Goal: Task Accomplishment & Management: Complete application form

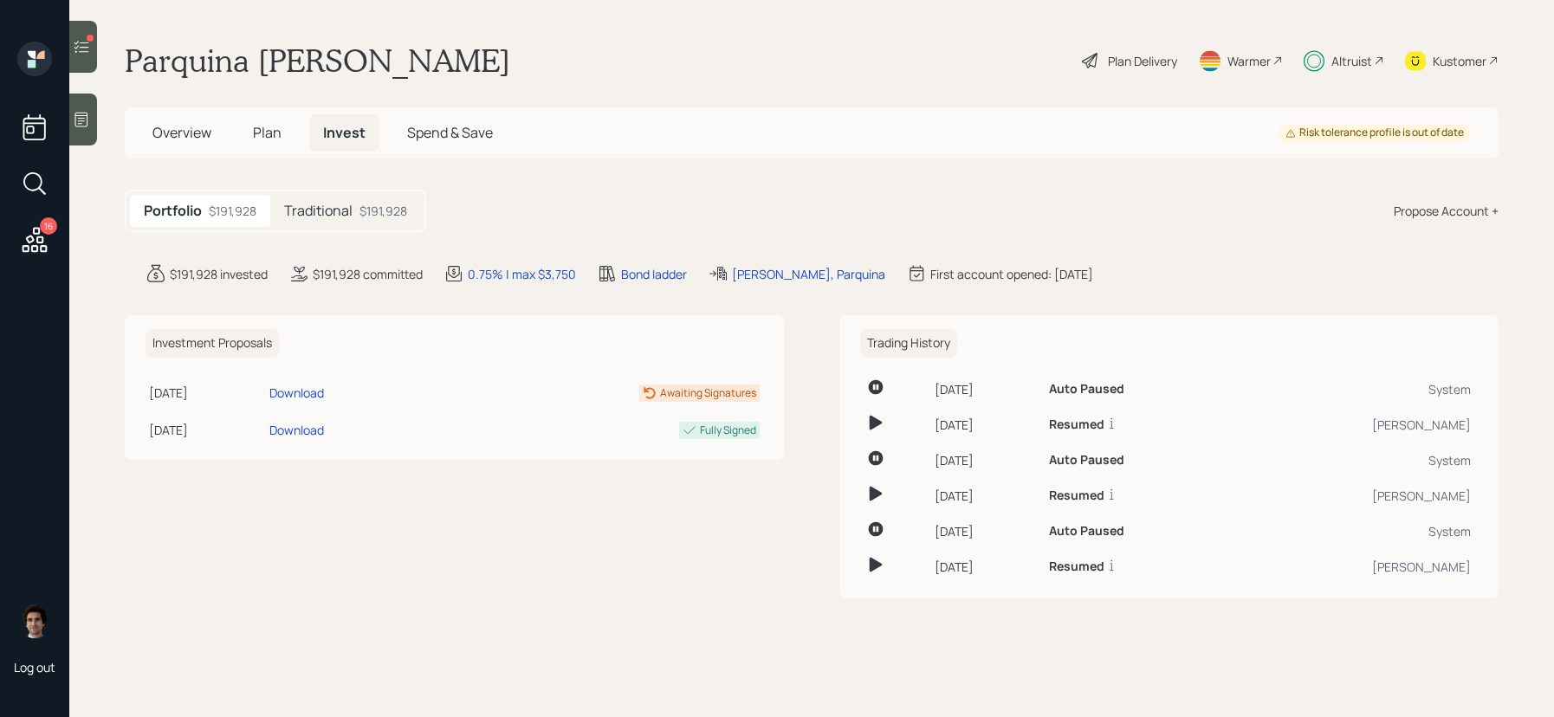
click at [288, 148] on h5 "Plan" at bounding box center [267, 132] width 56 height 37
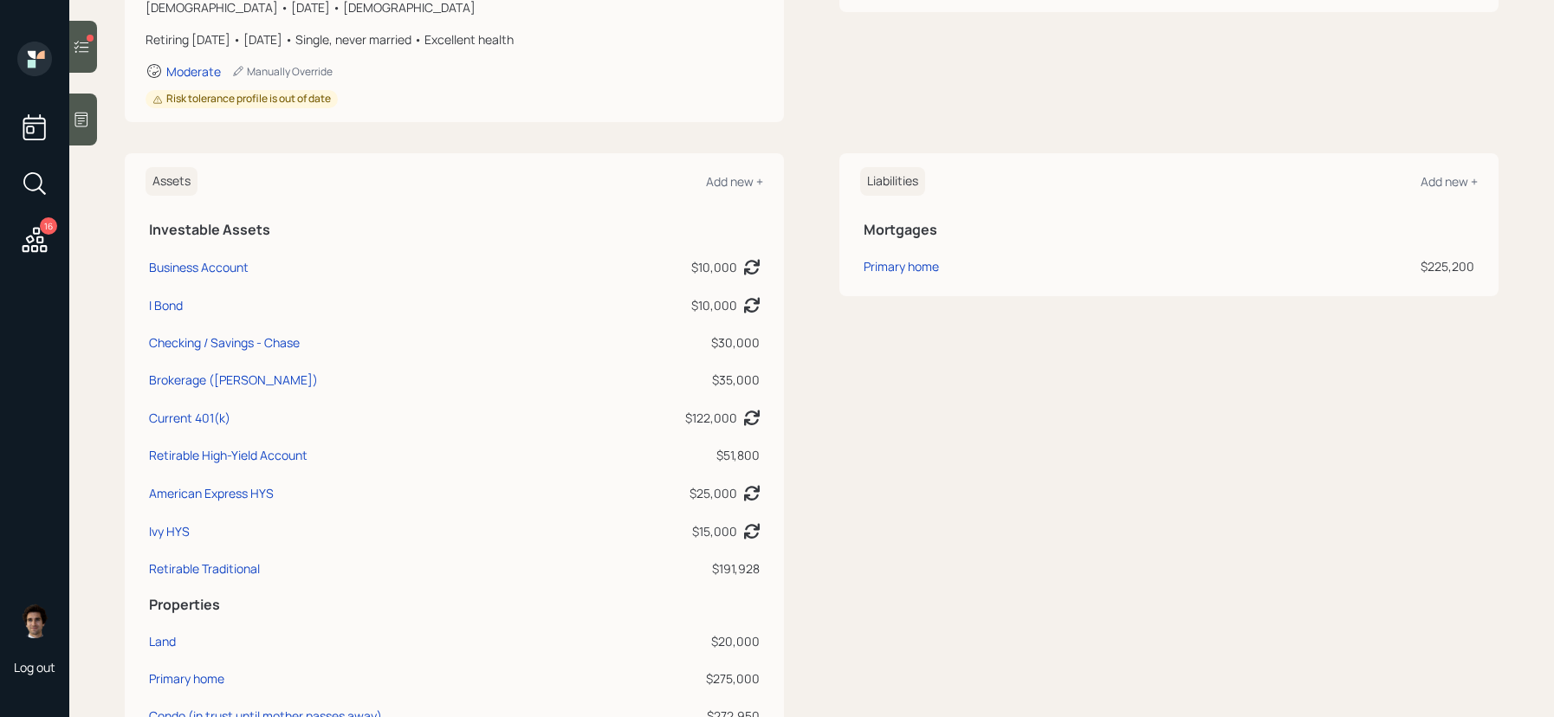
scroll to position [313, 0]
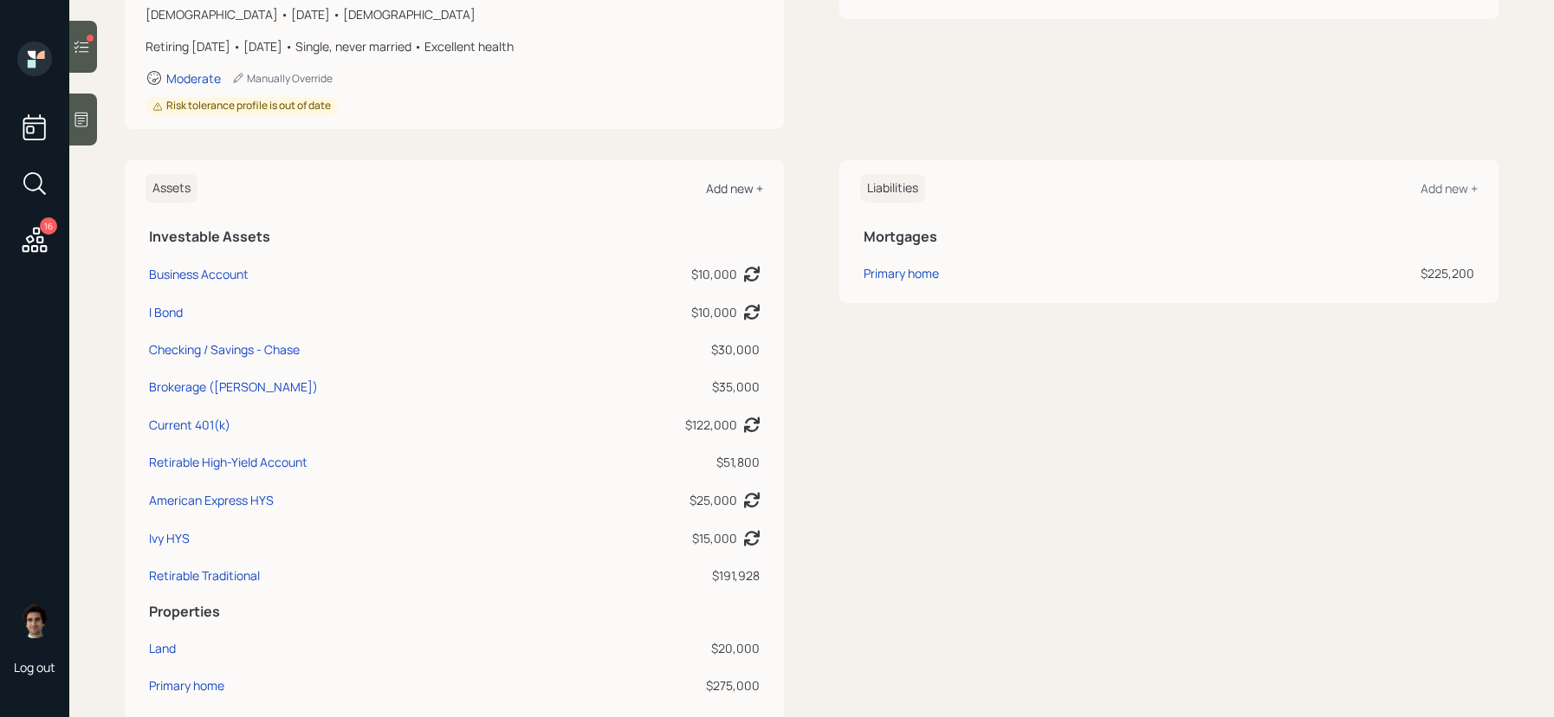
click at [722, 182] on div "Add new +" at bounding box center [734, 188] width 57 height 16
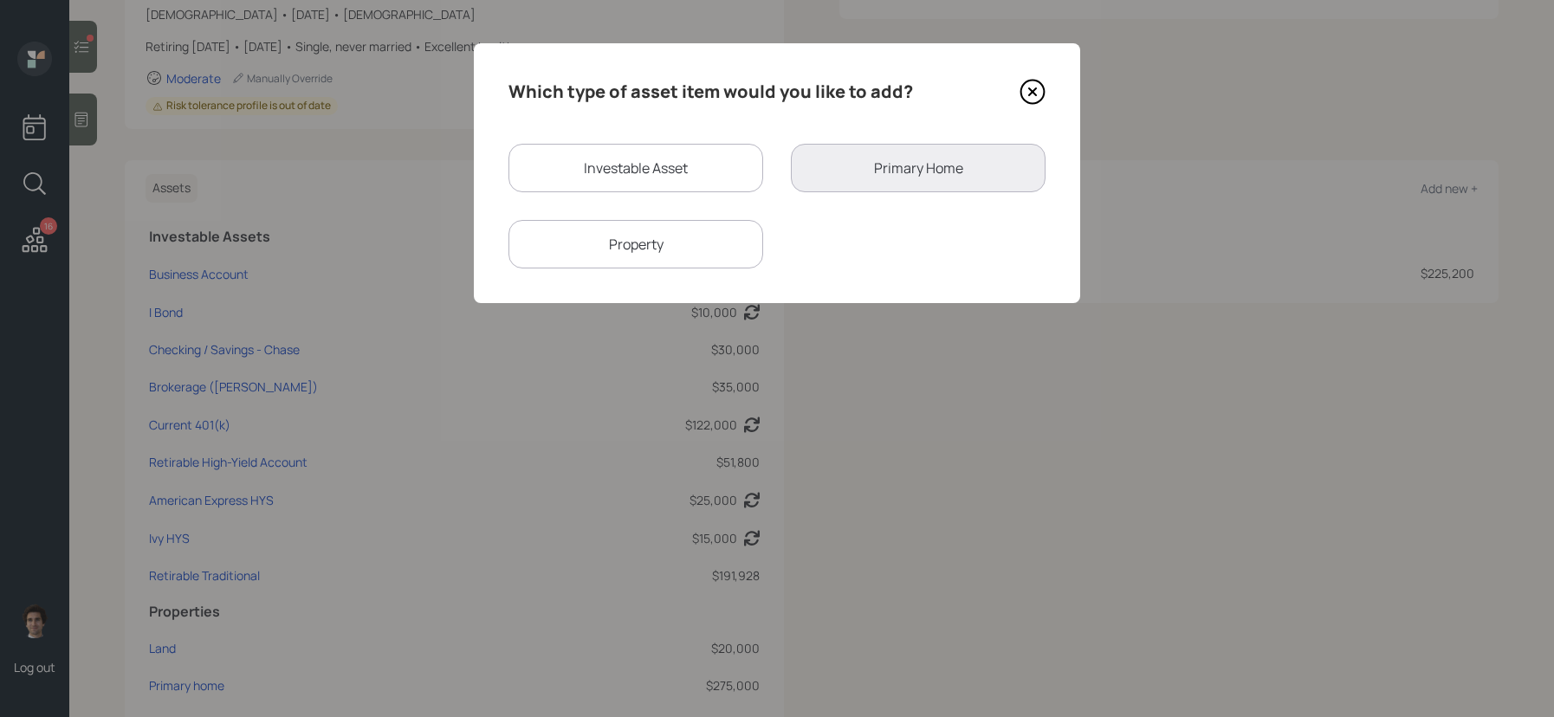
click at [642, 175] on div "Investable Asset" at bounding box center [635, 168] width 255 height 49
select select "taxable"
select select "balanced"
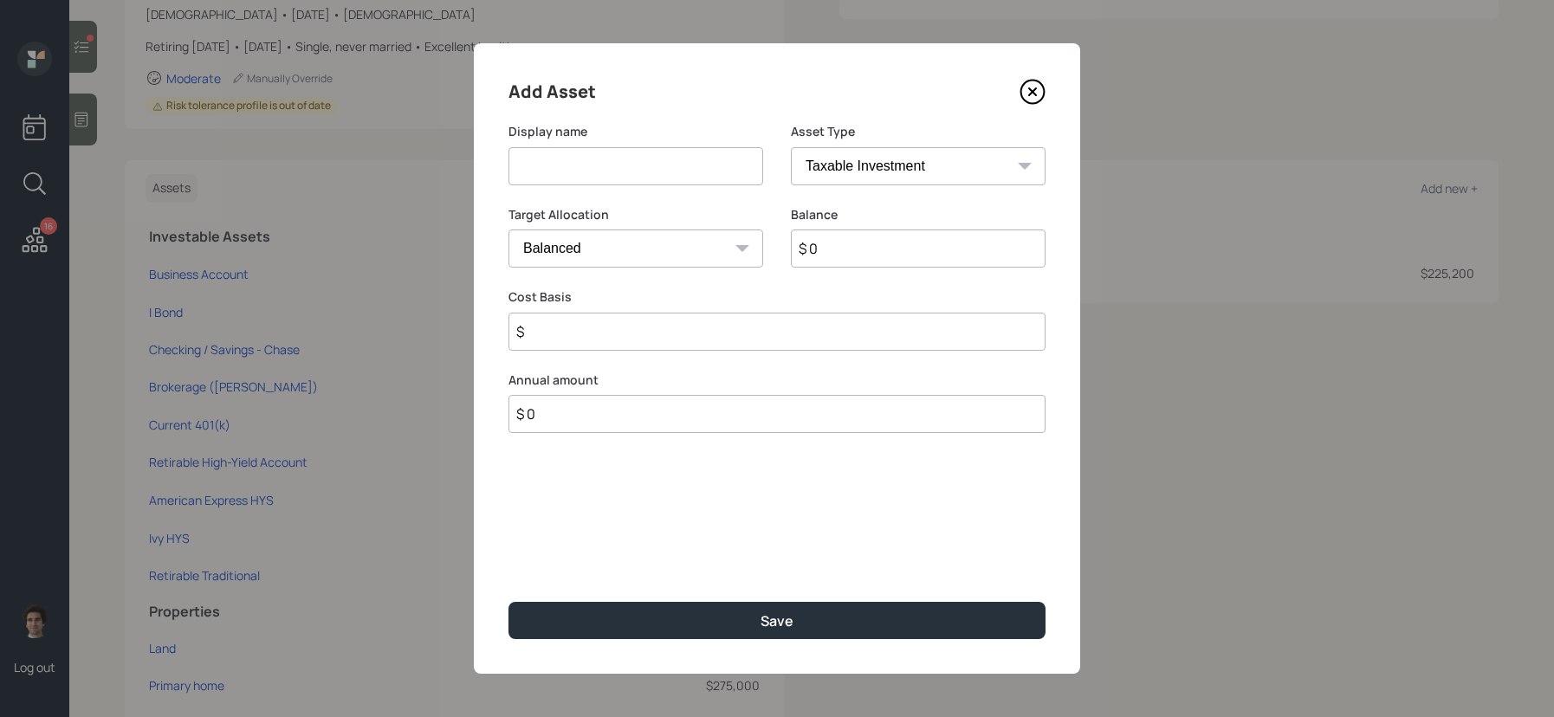
click at [833, 175] on select "SEP IRA IRA Roth IRA 401(k) Roth 401(k) 403(b) Roth 403(b) 457(b) Roth 457(b) H…" at bounding box center [918, 166] width 255 height 38
select select "roth_ira"
click at [791, 147] on select "SEP IRA IRA Roth IRA 401(k) Roth 401(k) 403(b) Roth 403(b) 457(b) Roth 457(b) H…" at bounding box center [918, 166] width 255 height 38
type input "$"
click at [633, 154] on input at bounding box center [635, 166] width 255 height 38
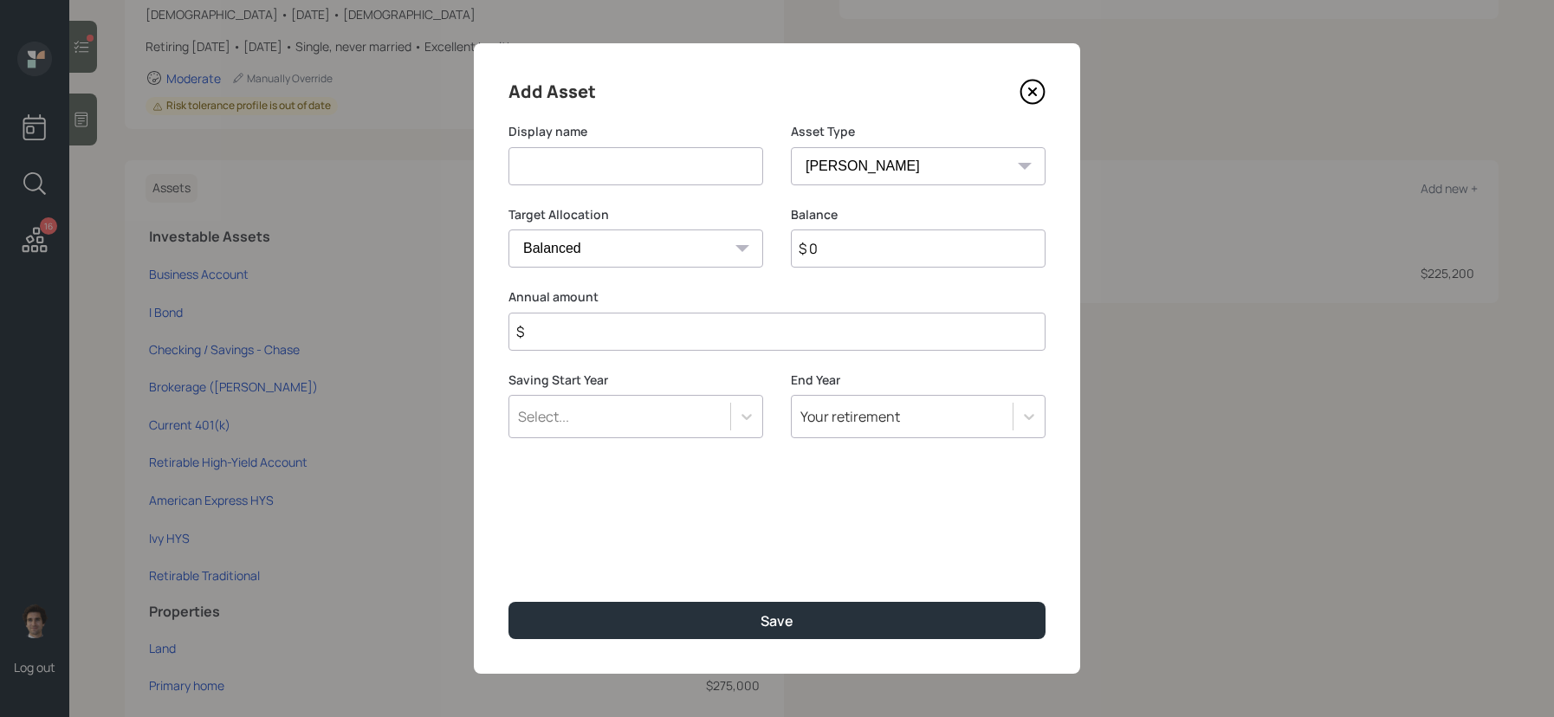
click at [840, 179] on select "SEP IRA IRA Roth IRA 401(k) Roth 401(k) 403(b) Roth 403(b) 457(b) Roth 457(b) H…" at bounding box center [918, 166] width 255 height 38
select select "roth_401k"
click at [791, 147] on select "SEP IRA IRA Roth IRA 401(k) Roth 401(k) 403(b) Roth 403(b) 457(b) Roth 457(b) H…" at bounding box center [918, 166] width 255 height 38
click at [662, 181] on input at bounding box center [635, 166] width 255 height 38
type input "[PERSON_NAME] 401k funds"
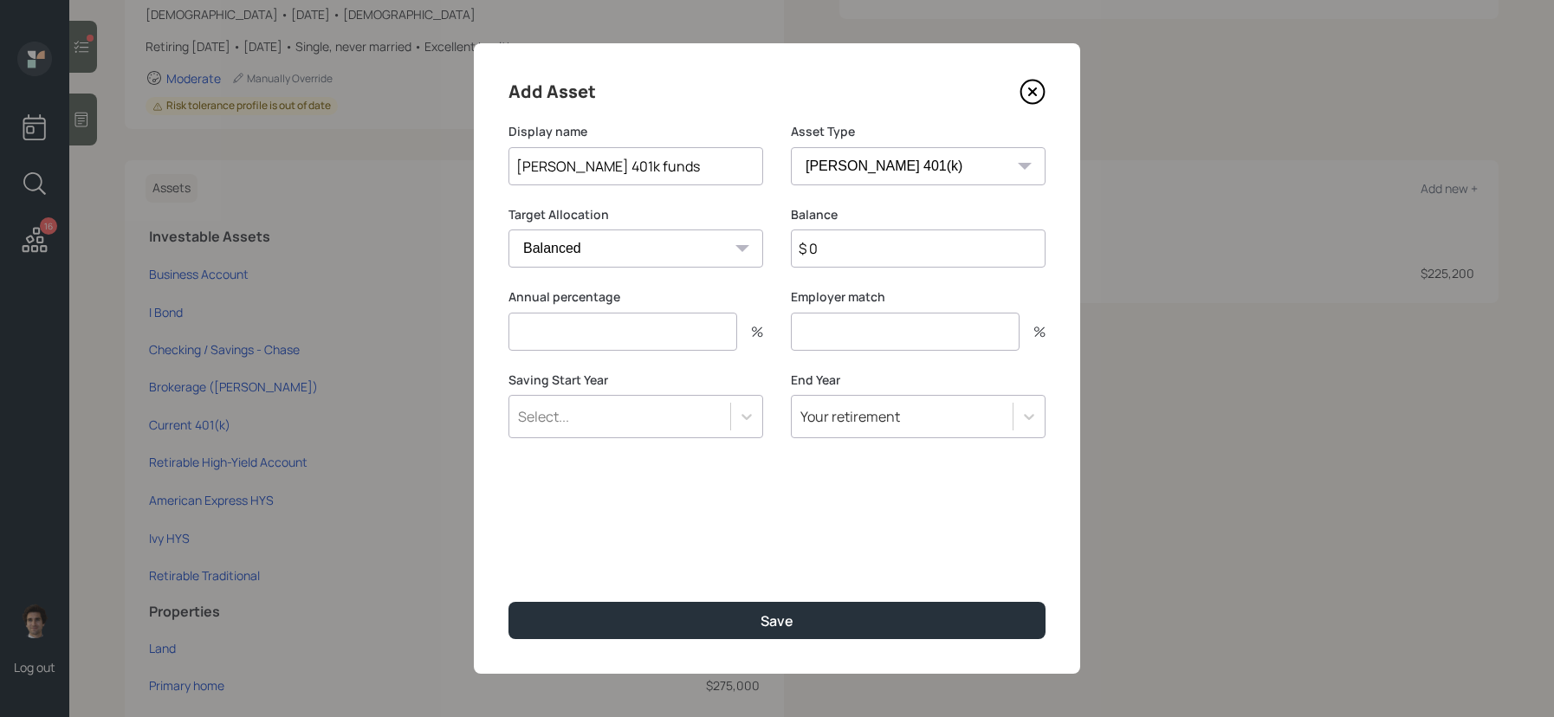
click at [864, 234] on input "$ 0" at bounding box center [918, 249] width 255 height 38
click at [866, 255] on input "$ 0" at bounding box center [918, 249] width 255 height 38
type input "$ 1"
click at [680, 330] on input "number" at bounding box center [622, 332] width 229 height 38
type input "0"
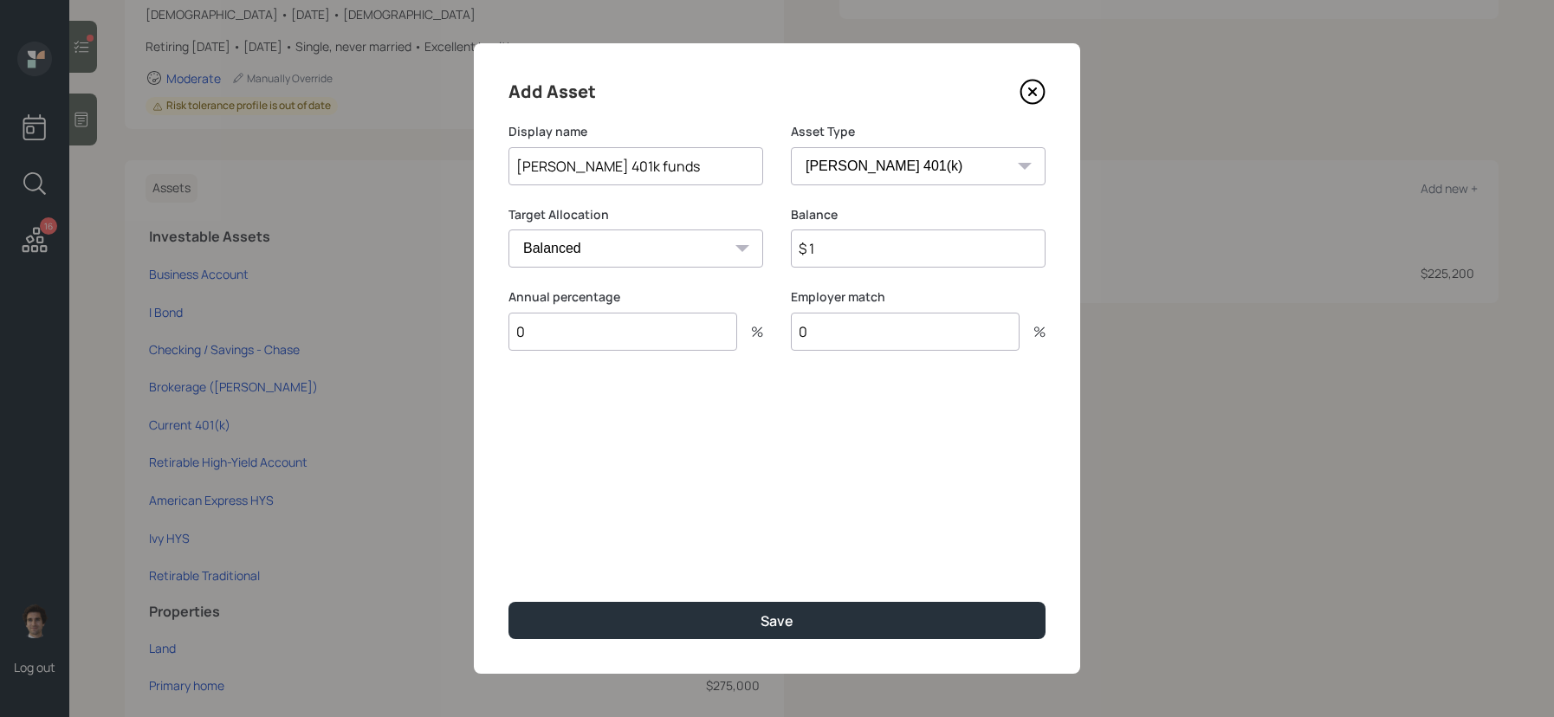
type input "0"
click at [508, 602] on button "Save" at bounding box center [776, 620] width 537 height 37
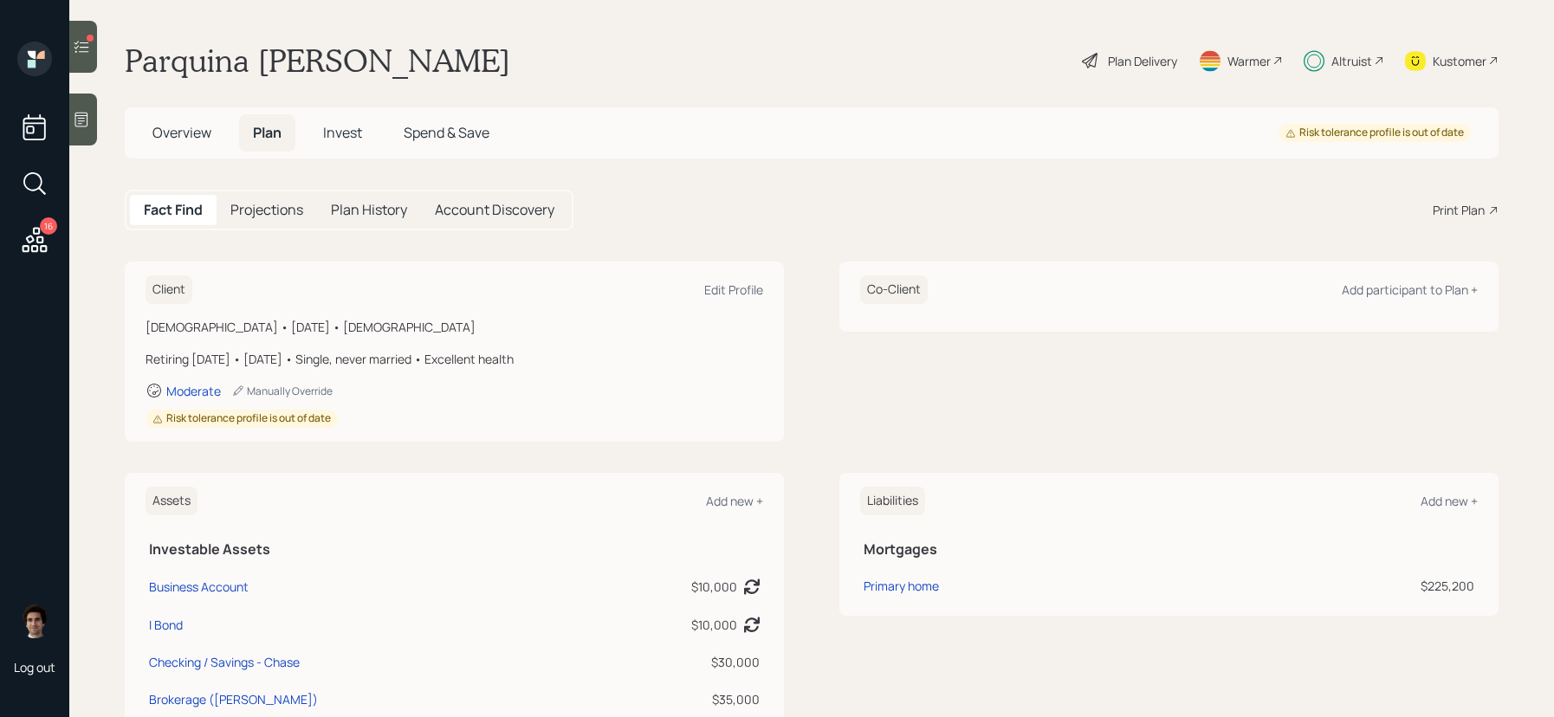
click at [344, 129] on span "Invest" at bounding box center [342, 132] width 39 height 19
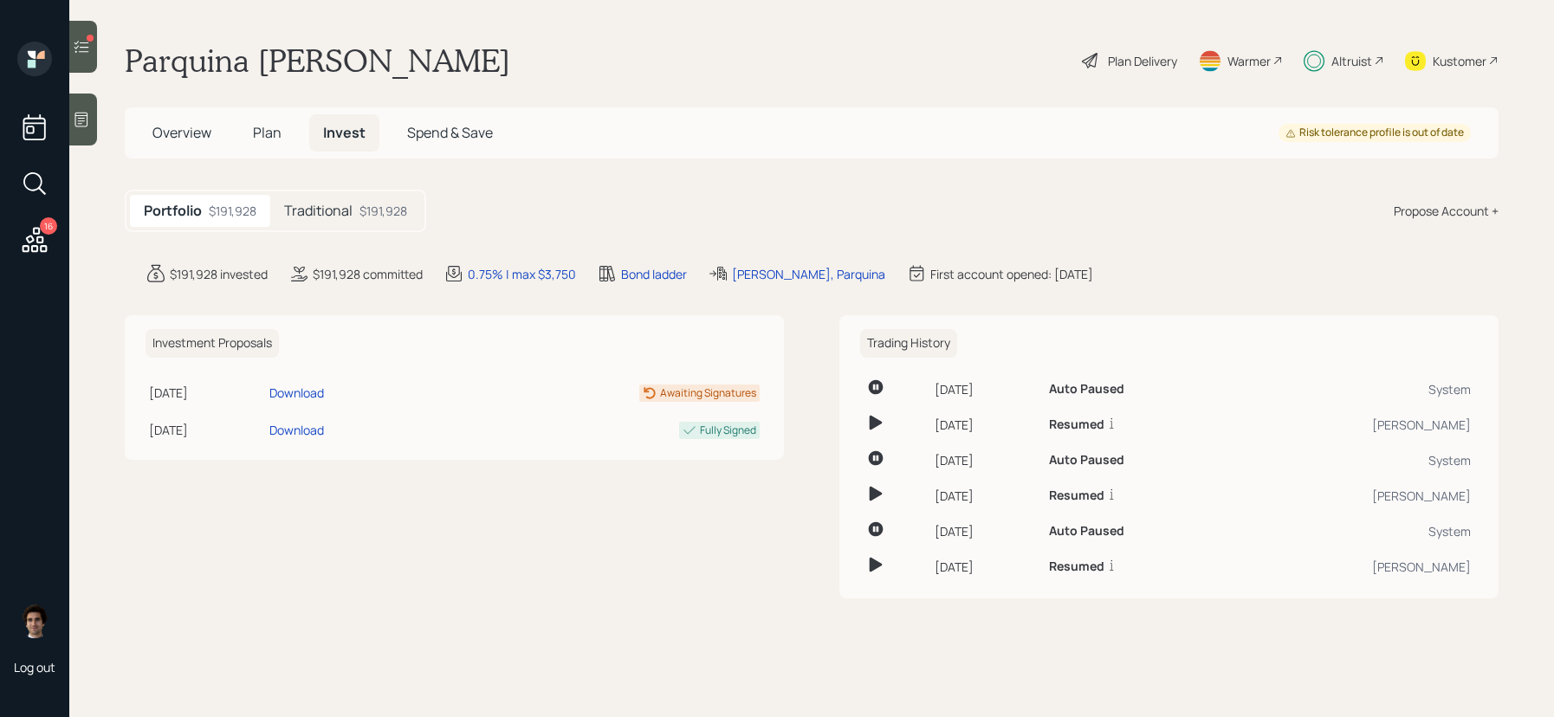
click at [1457, 210] on div "Propose Account +" at bounding box center [1446, 211] width 105 height 18
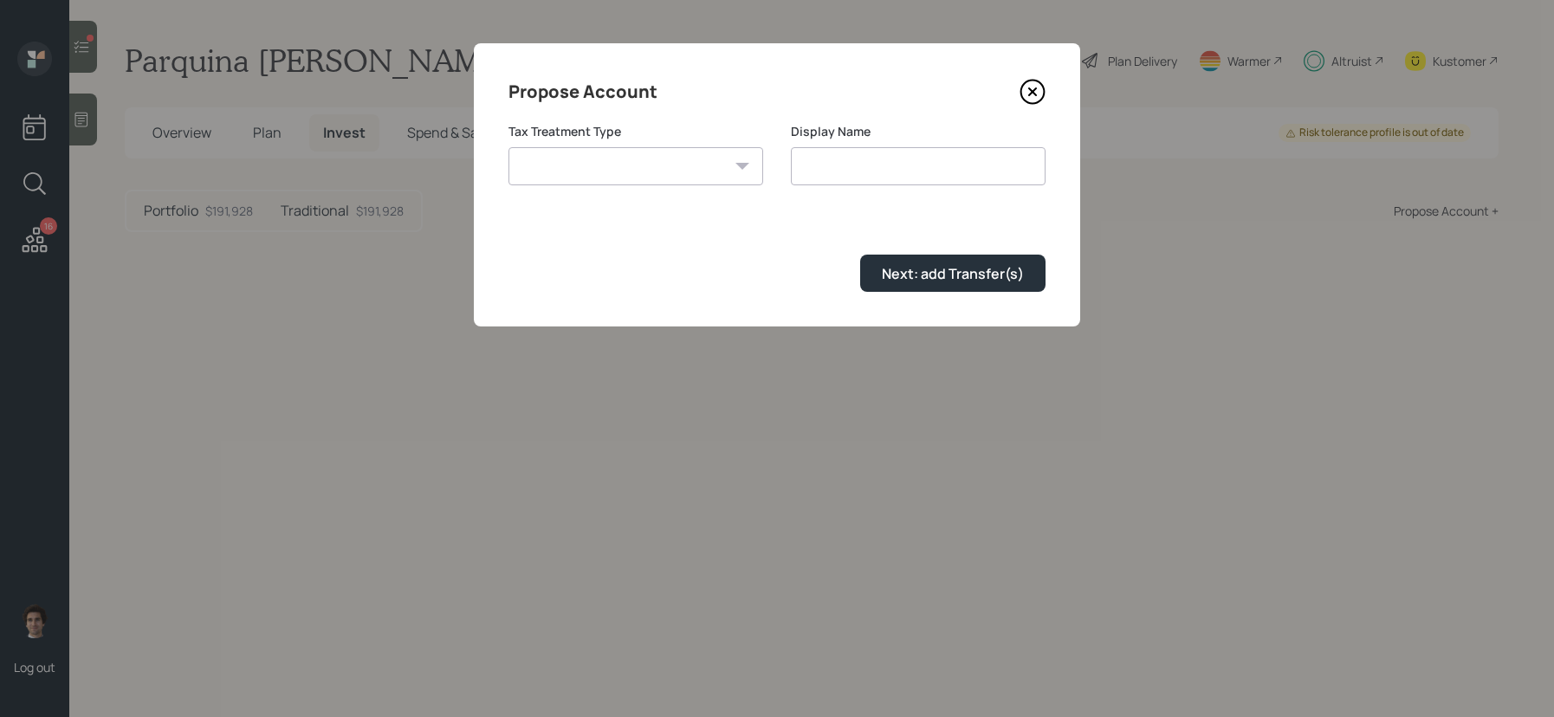
click at [574, 184] on select "Roth Taxable Traditional" at bounding box center [635, 166] width 255 height 38
select select "roth"
click at [508, 147] on select "Roth Taxable Traditional" at bounding box center [635, 166] width 255 height 38
type input "[PERSON_NAME]"
click at [928, 242] on form "Tax Treatment Type Roth Taxable Traditional Display Name Roth Next: add Transfe…" at bounding box center [776, 207] width 537 height 169
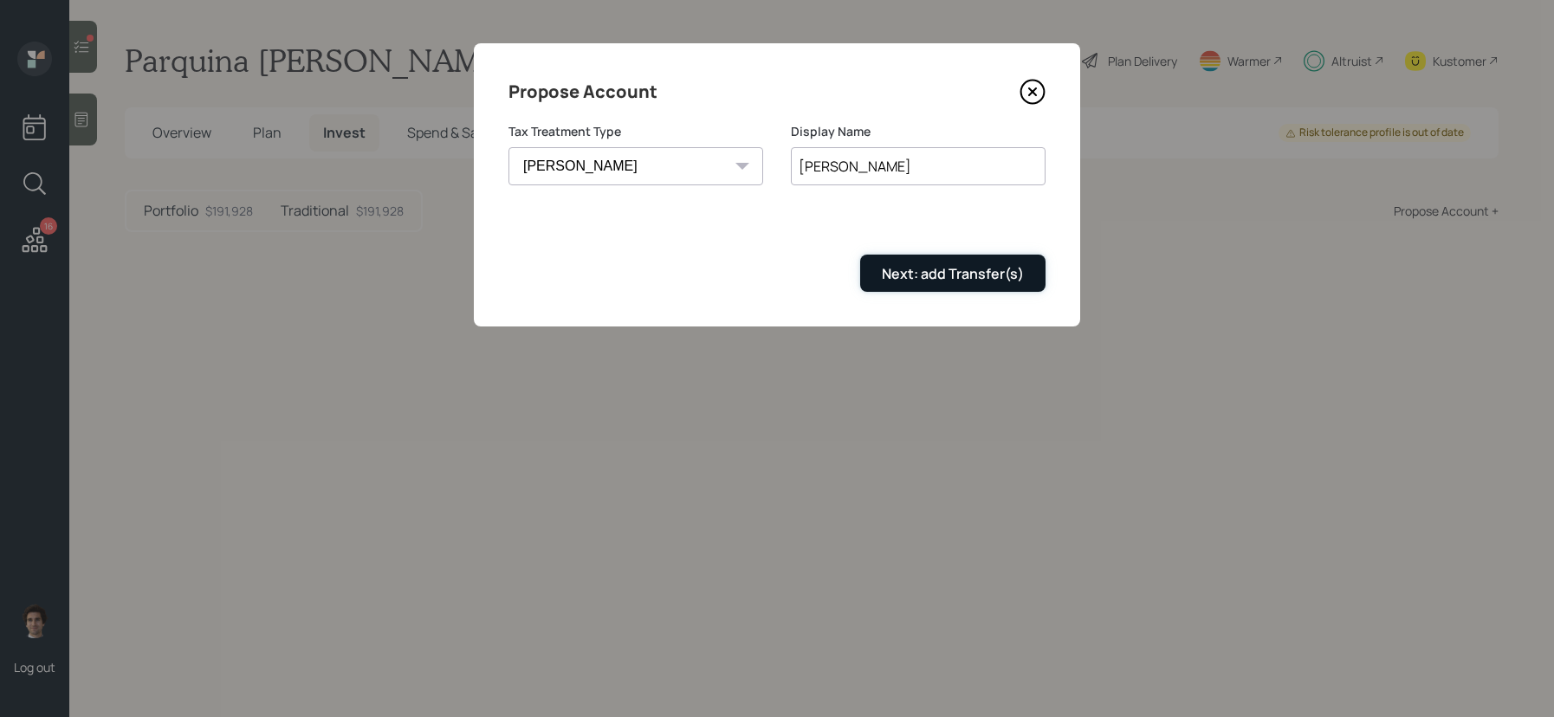
click at [934, 278] on div "Next: add Transfer(s)" at bounding box center [953, 273] width 142 height 19
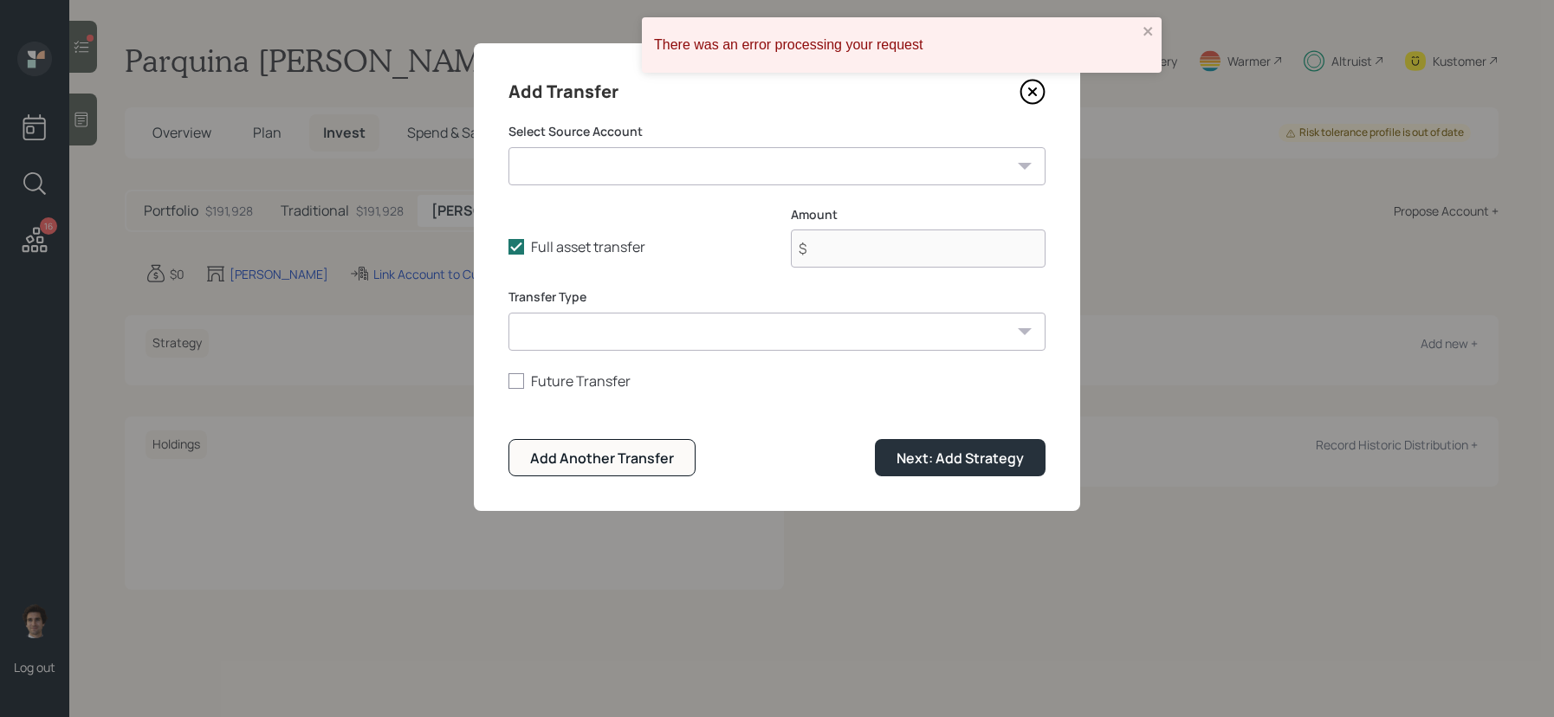
click at [650, 140] on div "Select Source Account Business Account ($10,000 | Checking / Savings) I Bond ($…" at bounding box center [776, 154] width 537 height 62
click at [650, 154] on select "Business Account ($10,000 | Checking / Savings) I Bond ($10,000 | Taxable Inves…" at bounding box center [776, 166] width 537 height 38
select select "555a8f33-e5e8-4857-9a5e-fa9d5ea640b4"
click at [508, 147] on select "Business Account ($10,000 | Checking / Savings) I Bond ($10,000 | Taxable Inves…" at bounding box center [776, 166] width 537 height 38
type input "$ 1"
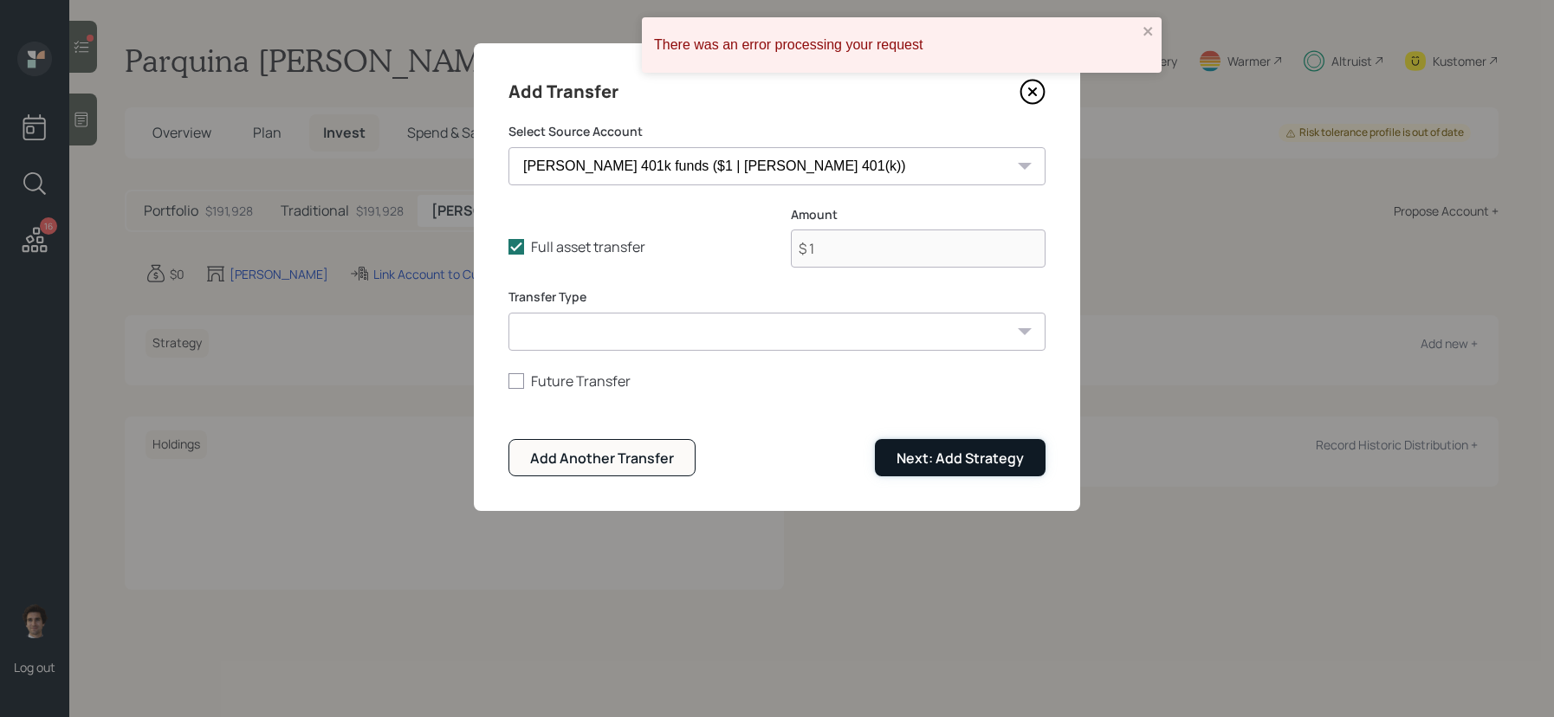
click at [959, 458] on div "Next: Add Strategy" at bounding box center [959, 458] width 127 height 19
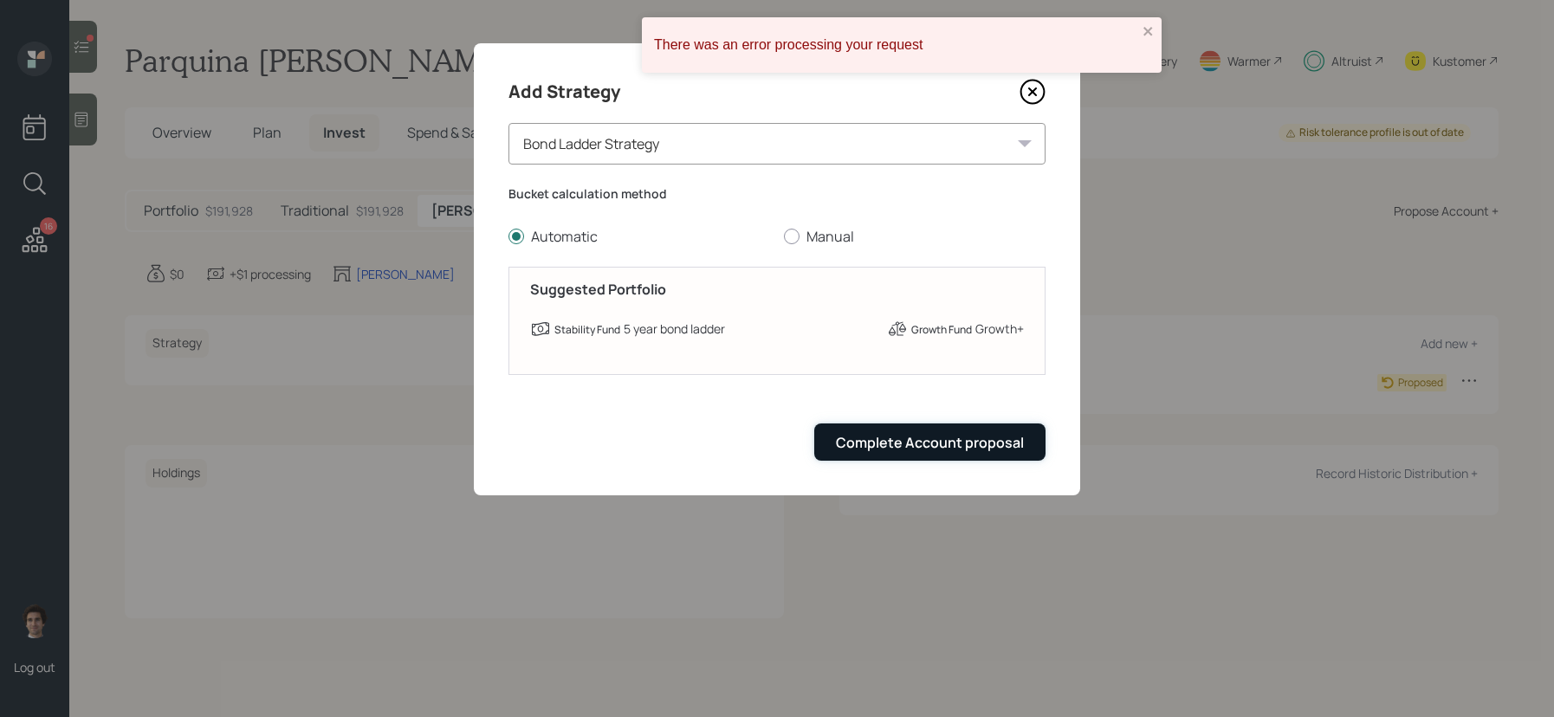
click at [923, 450] on div "Complete Account proposal" at bounding box center [930, 442] width 188 height 19
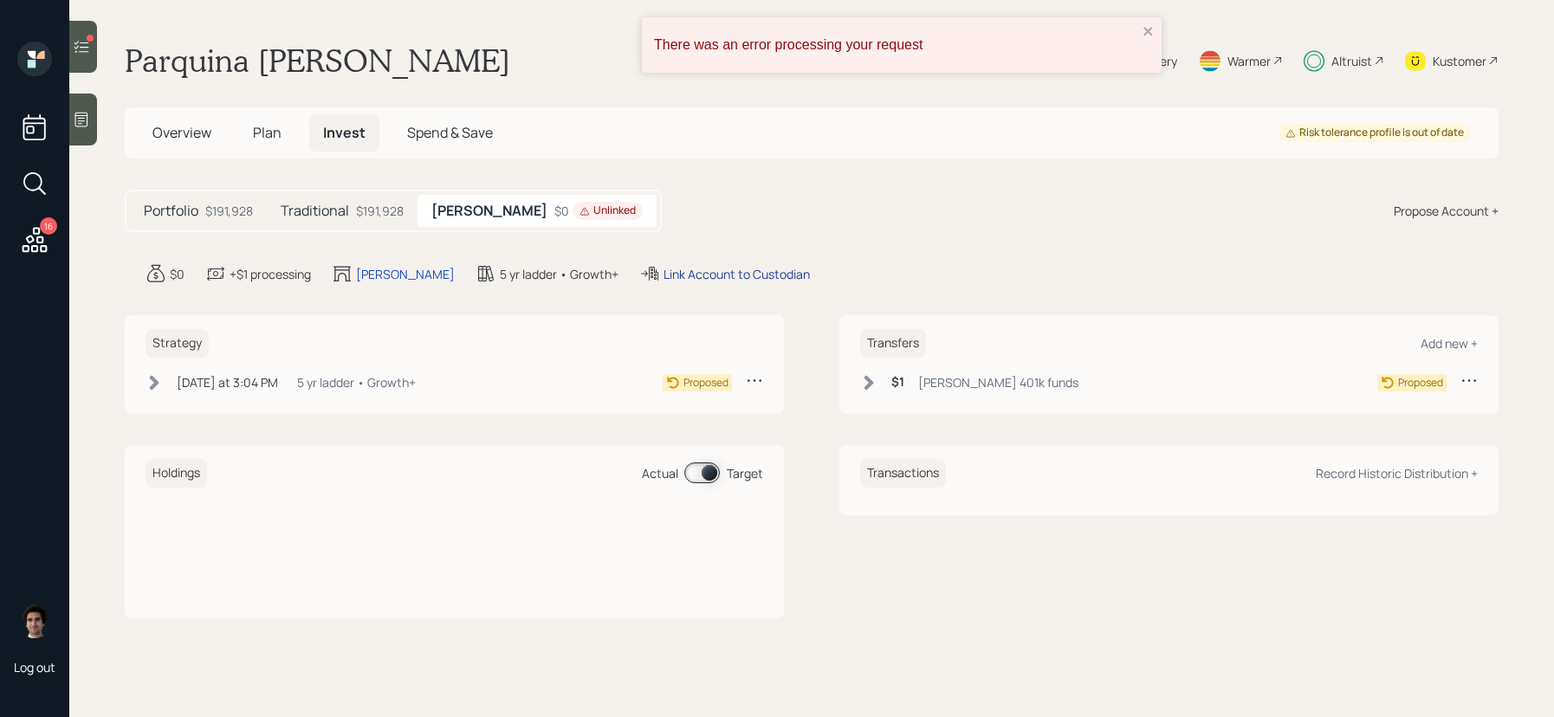
click at [663, 282] on div "Link Account to Custodian" at bounding box center [736, 274] width 146 height 18
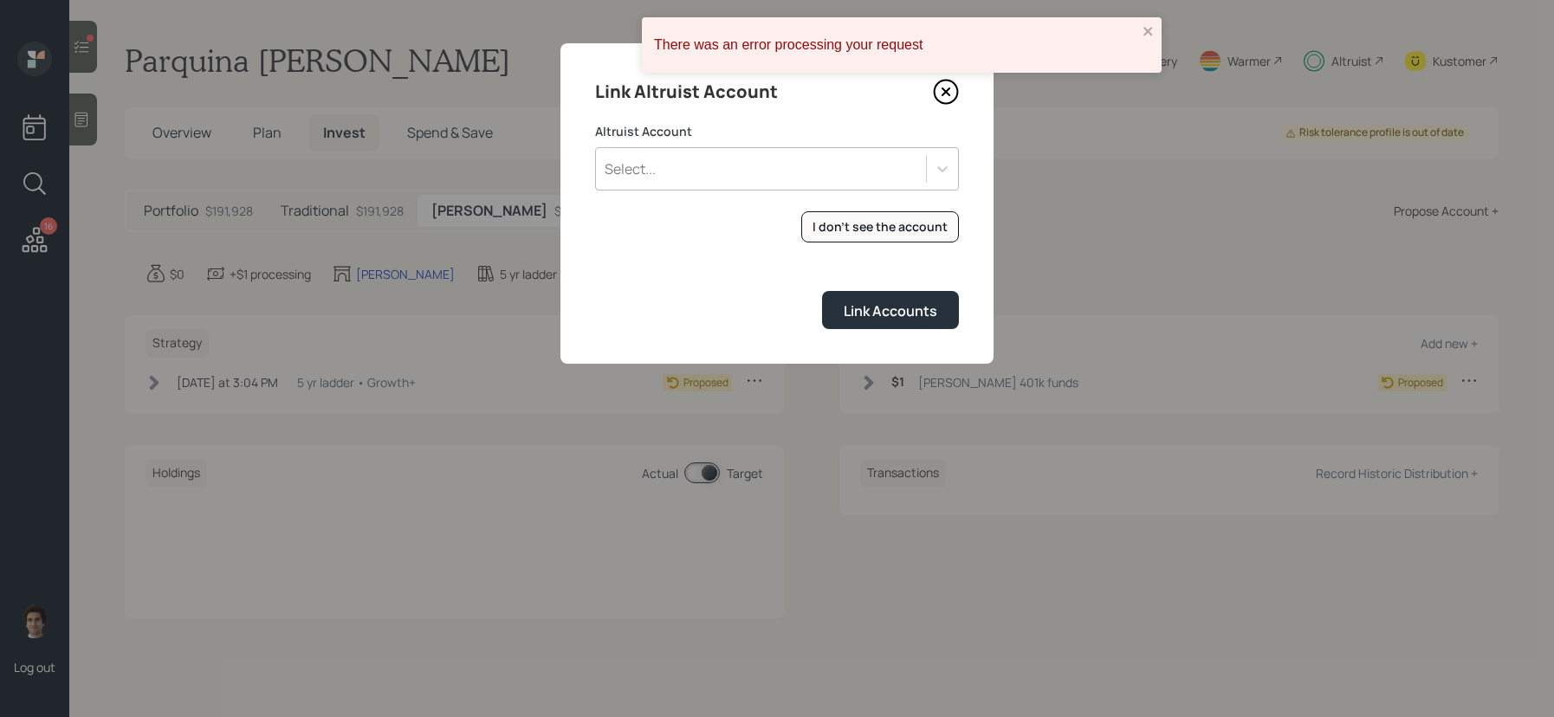
click at [747, 178] on div "Select..." at bounding box center [761, 168] width 330 height 29
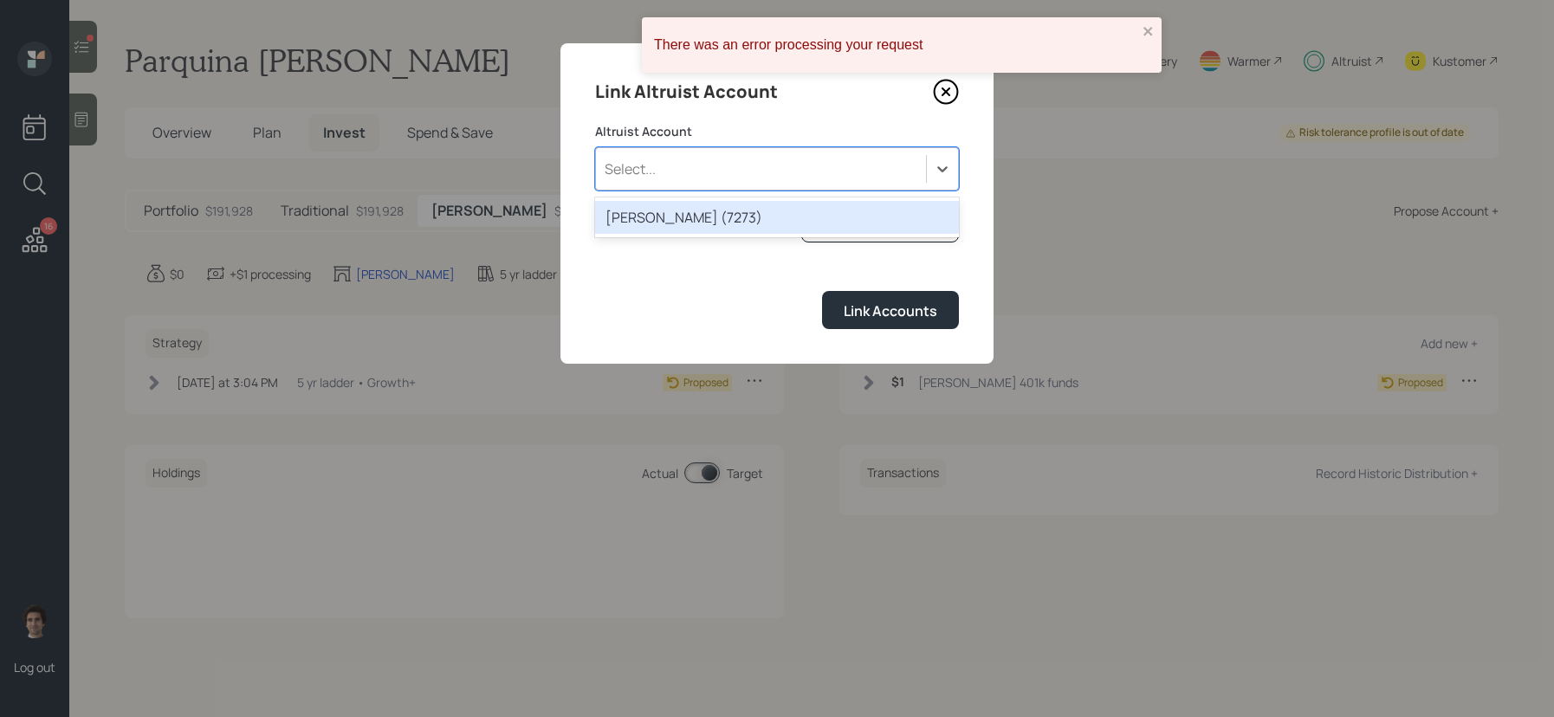
click at [748, 222] on div "ROTH IRA (7273)" at bounding box center [777, 217] width 364 height 33
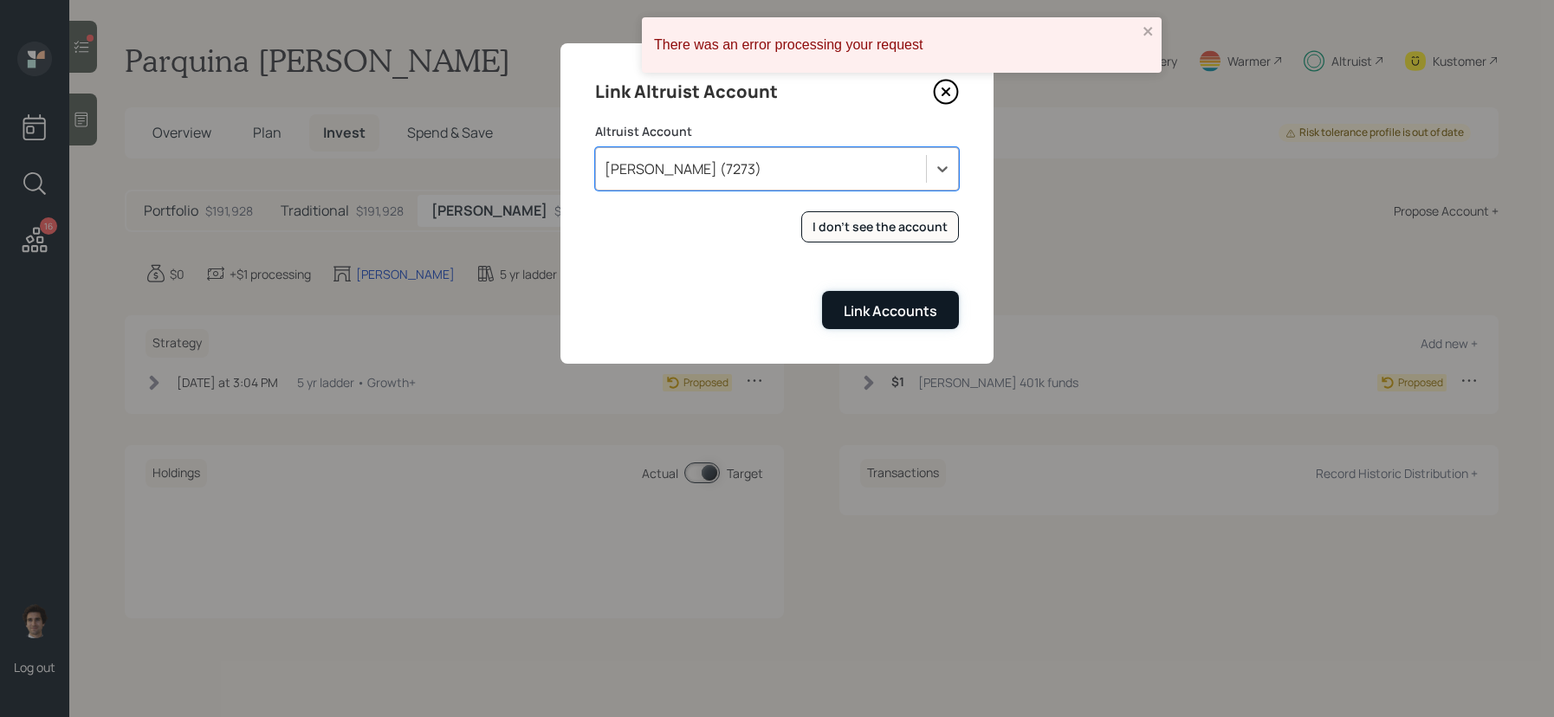
click at [843, 307] on button "Link Accounts" at bounding box center [890, 309] width 137 height 37
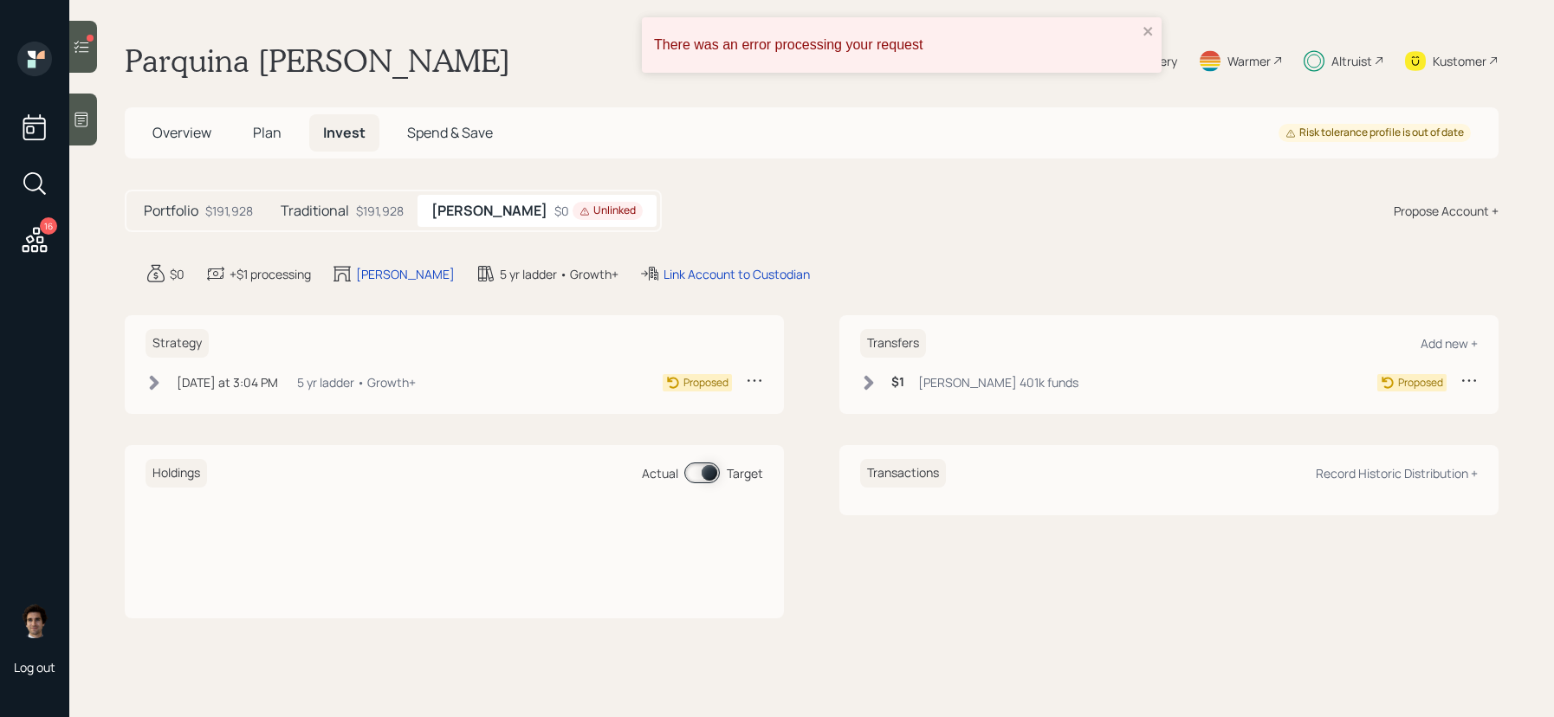
click at [903, 366] on div "Transfers Add new + $1 Roth 401k funds Proposed" at bounding box center [1168, 364] width 659 height 99
click at [903, 372] on div "$1 Roth 401k funds" at bounding box center [969, 383] width 218 height 22
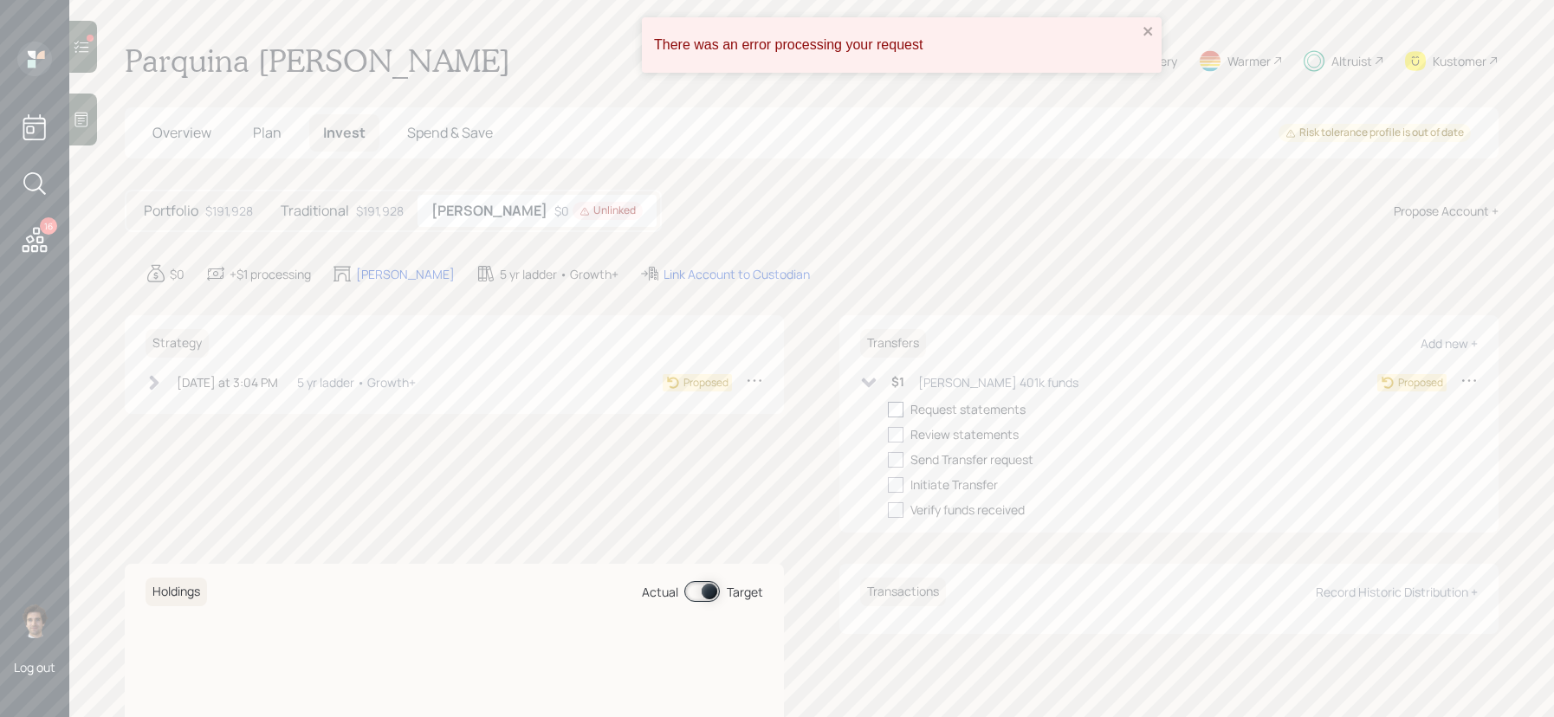
click at [908, 417] on label at bounding box center [899, 409] width 23 height 18
click at [888, 410] on input "checkbox" at bounding box center [887, 409] width 1 height 1
checkbox input "true"
click at [903, 450] on label at bounding box center [899, 459] width 23 height 18
click at [888, 459] on input "checkbox" at bounding box center [887, 459] width 1 height 1
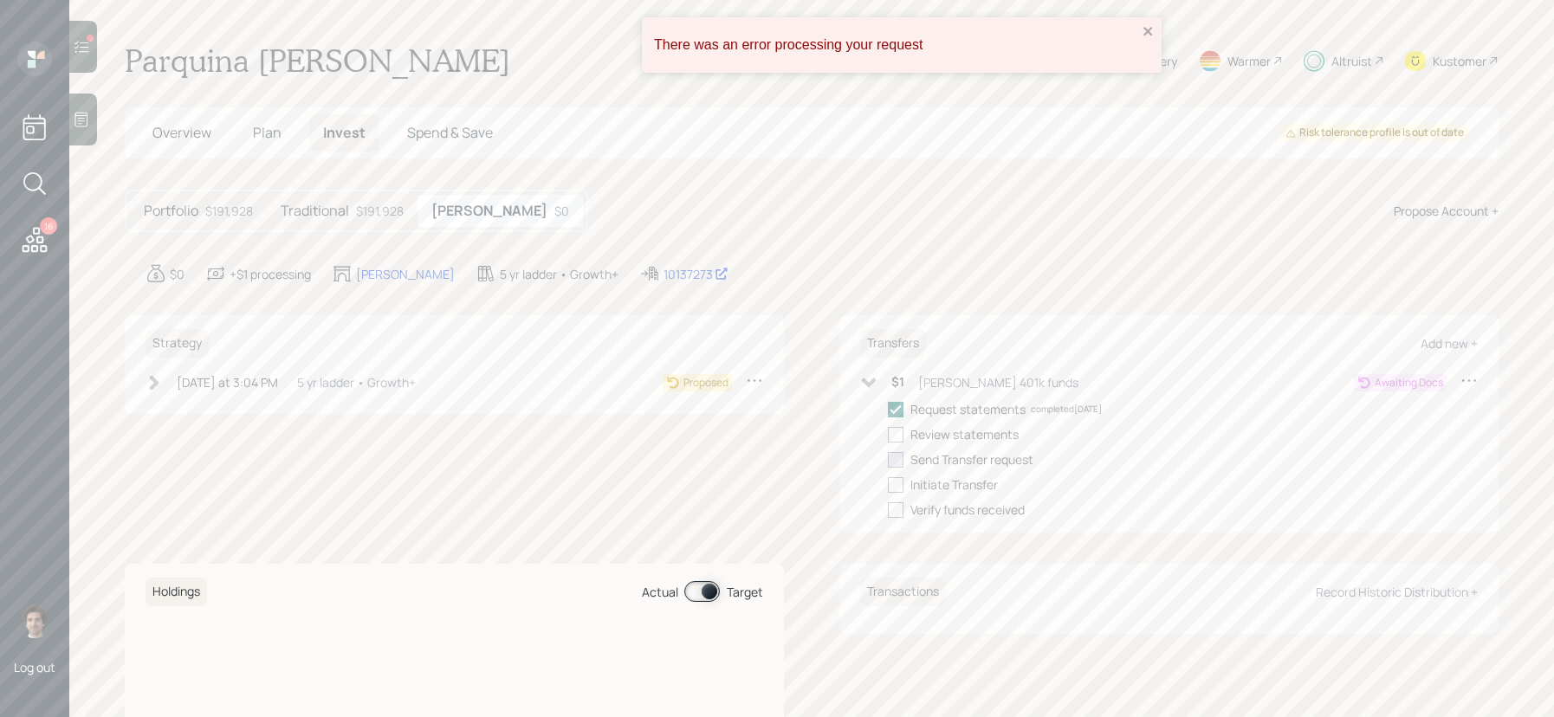
checkbox input "true"
click at [900, 439] on div at bounding box center [896, 435] width 16 height 16
click at [888, 435] on input "checkbox" at bounding box center [887, 434] width 1 height 1
checkbox input "true"
click at [900, 481] on div at bounding box center [896, 485] width 16 height 16
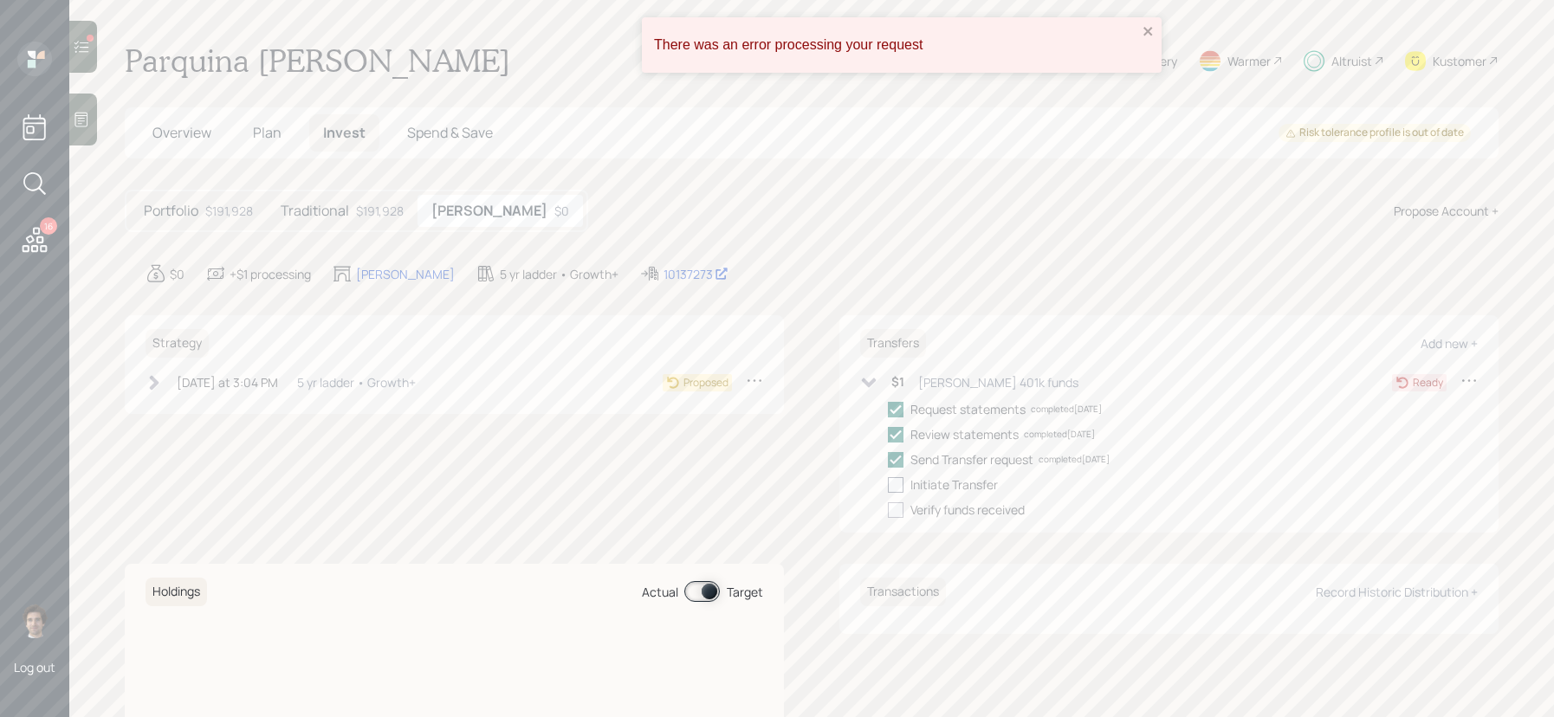
click at [888, 484] on input "checkbox" at bounding box center [887, 484] width 1 height 1
checkbox input "true"
click at [191, 369] on div "Strategy Today at 3:04 PM Wednesday, September 17, 2025 3:04 PM EDT 5 yr ladder…" at bounding box center [454, 364] width 659 height 99
click at [196, 379] on div "[DATE] at 3:04 PM" at bounding box center [227, 382] width 101 height 18
click at [188, 406] on div at bounding box center [181, 410] width 16 height 16
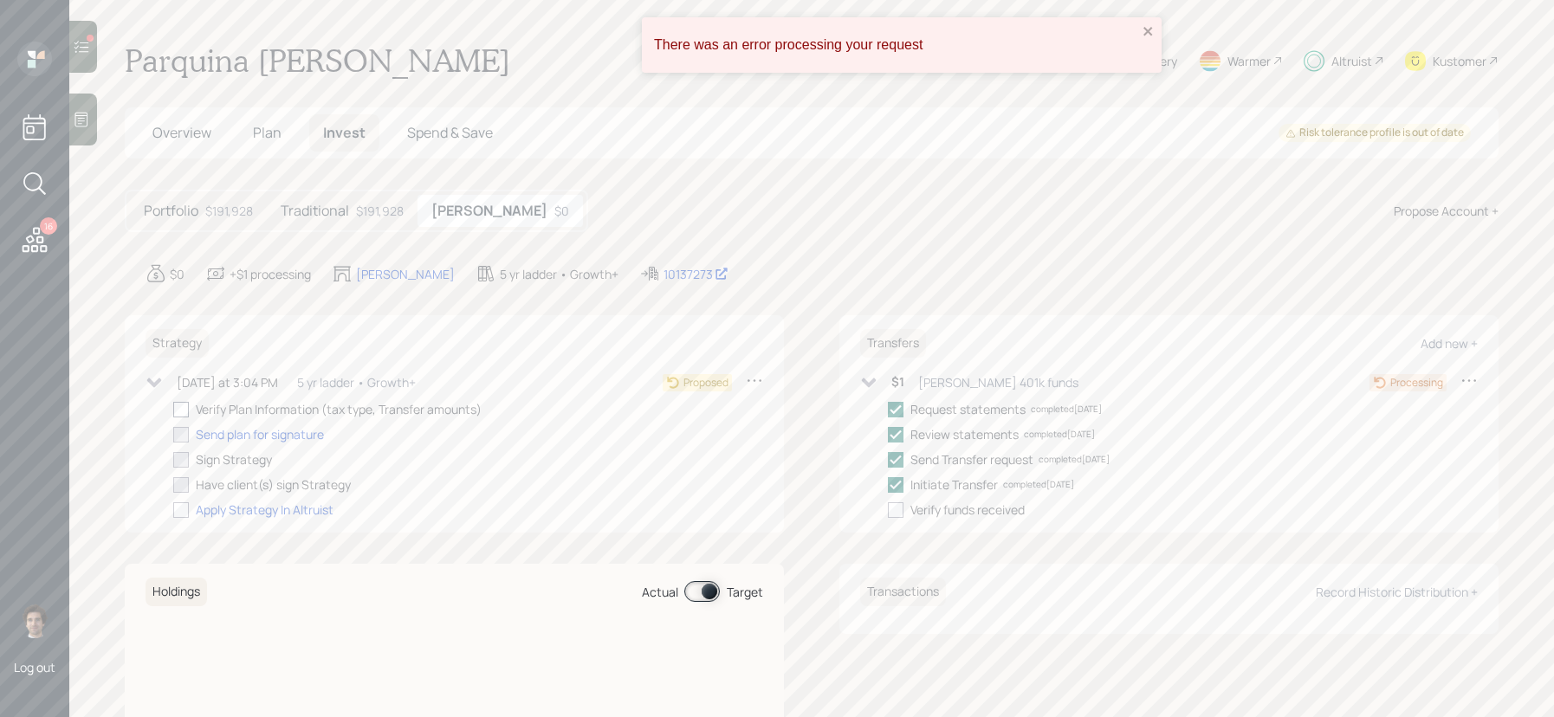
click at [173, 409] on input "checkbox" at bounding box center [172, 409] width 1 height 1
checkbox input "true"
click at [1155, 29] on div "There was an error processing your request" at bounding box center [902, 44] width 520 height 55
click at [84, 65] on div at bounding box center [83, 47] width 28 height 52
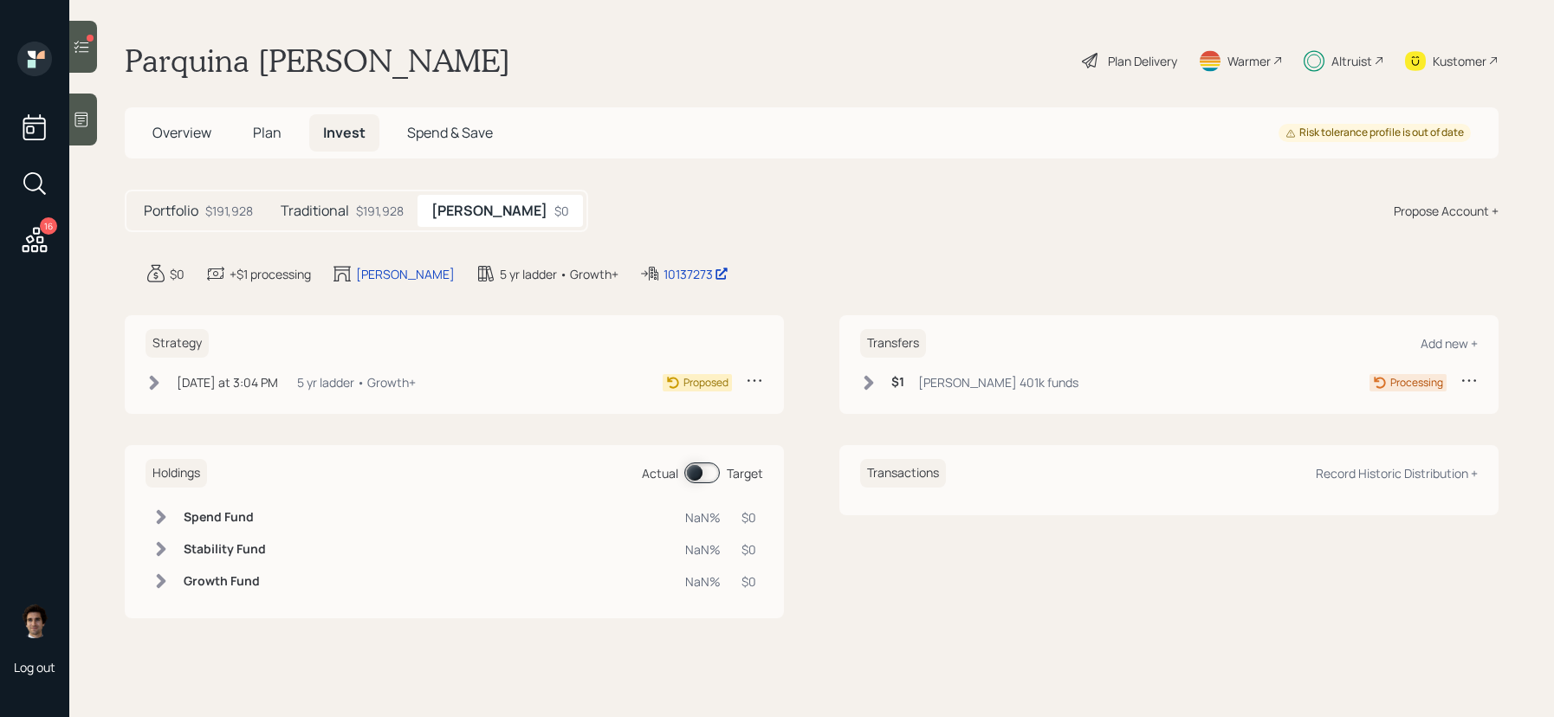
click at [104, 46] on main "Parquina [PERSON_NAME] Plan Delivery Warmer Altruist Kustomer Overview Plan Inv…" at bounding box center [811, 358] width 1485 height 717
click at [90, 46] on div at bounding box center [83, 47] width 28 height 52
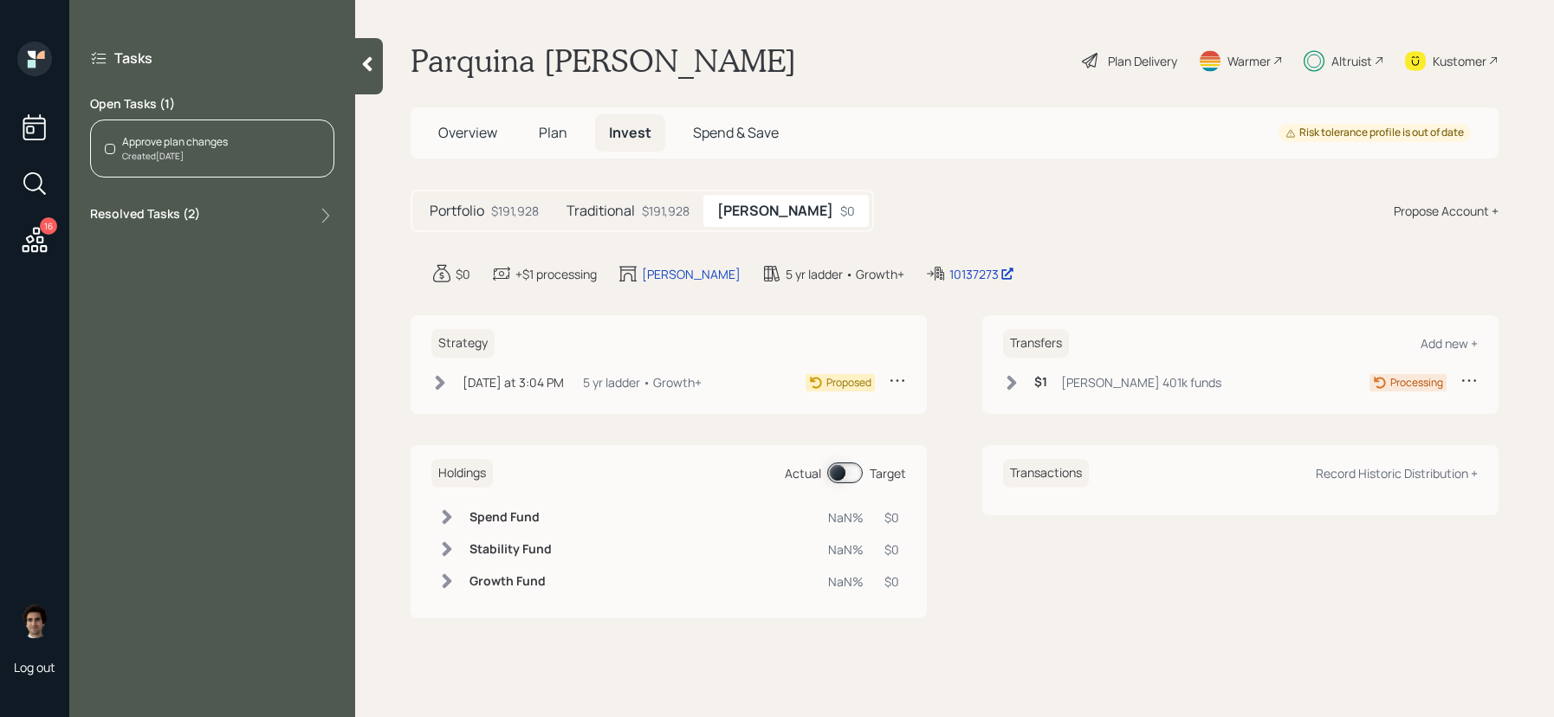
click at [135, 126] on div "Approve plan changes Created [DATE]" at bounding box center [212, 149] width 244 height 58
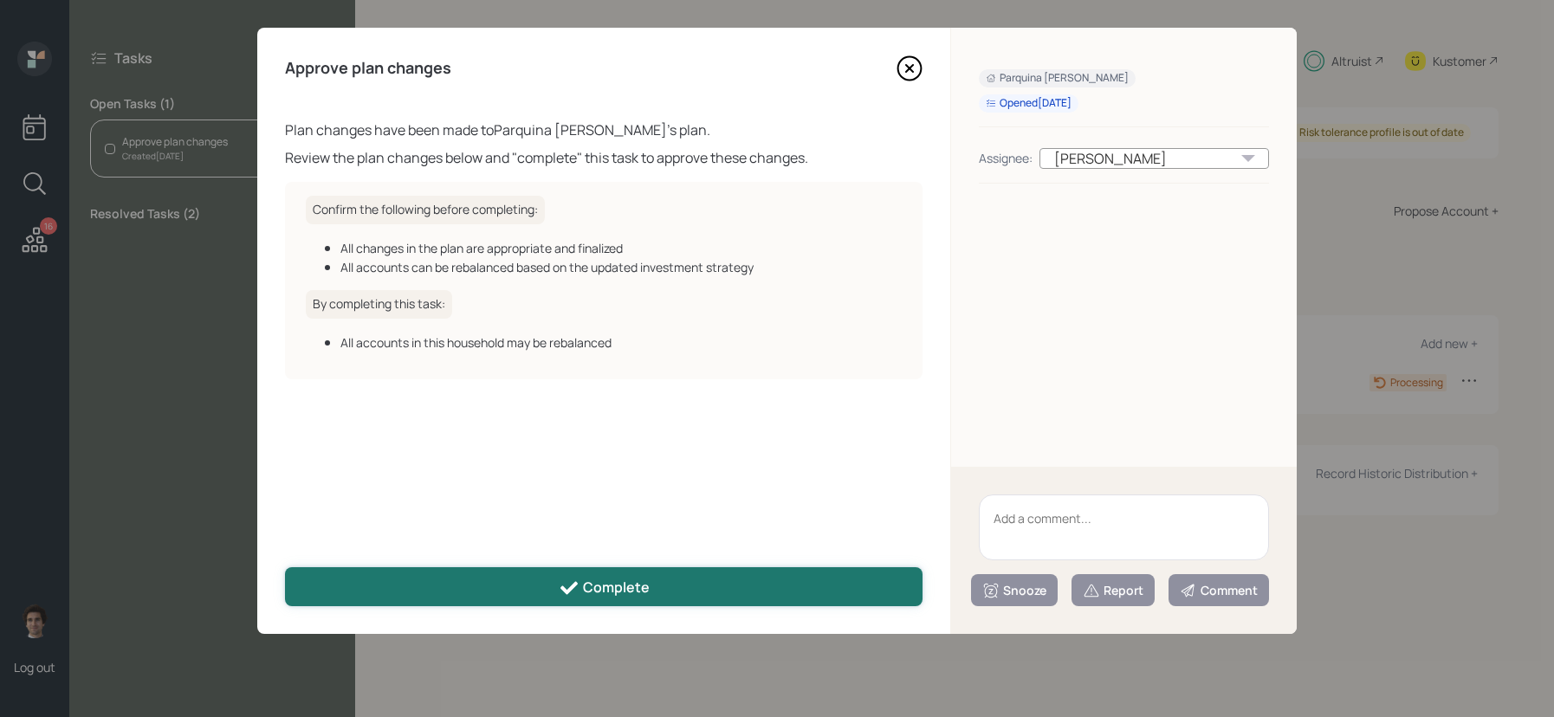
click at [719, 574] on button "Complete" at bounding box center [604, 586] width 638 height 39
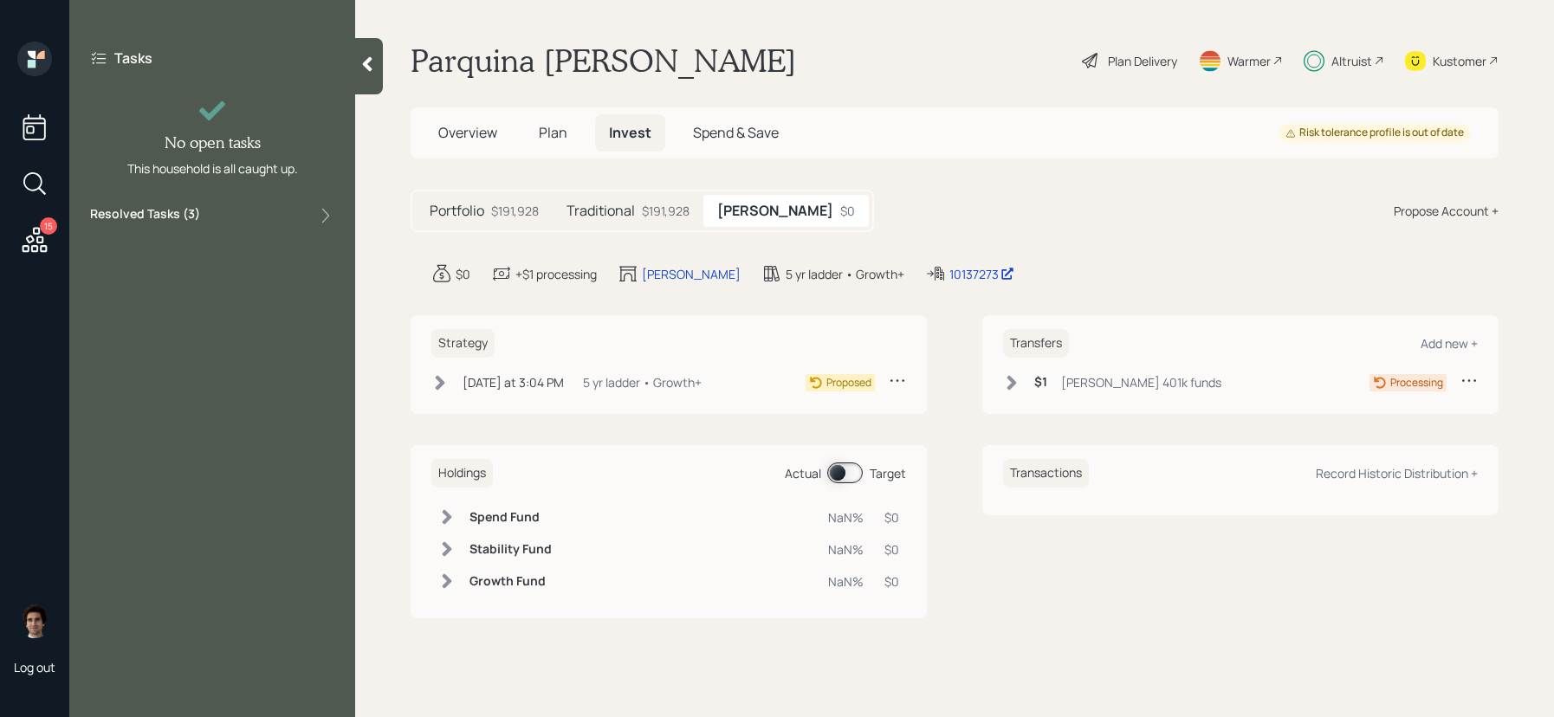
click at [41, 244] on icon at bounding box center [34, 239] width 31 height 31
